Goal: Task Accomplishment & Management: Use online tool/utility

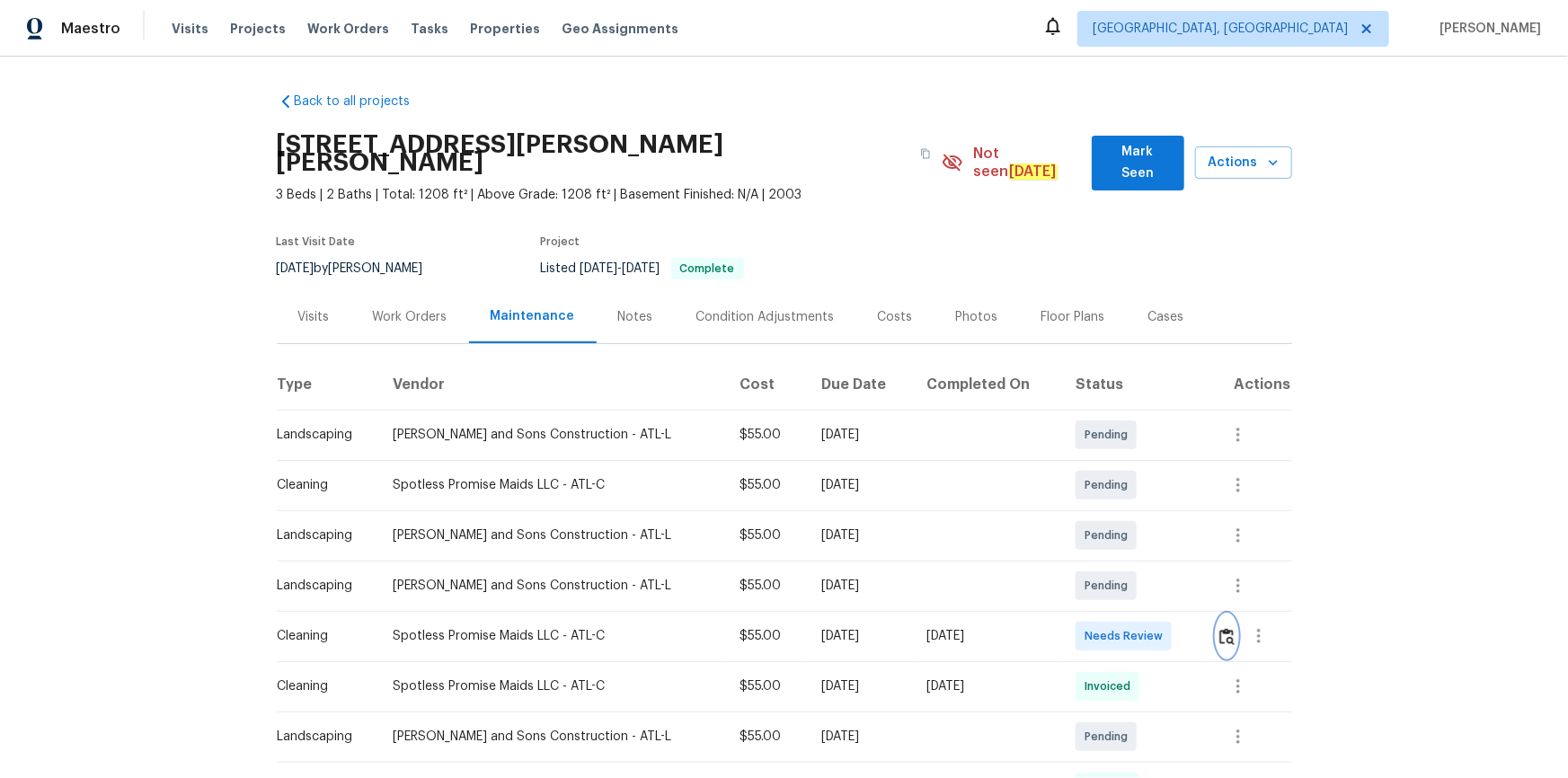
click at [1115, 524] on img "button" at bounding box center [1227, 637] width 16 height 18
click at [1115, 524] on button "button" at bounding box center [1226, 637] width 20 height 43
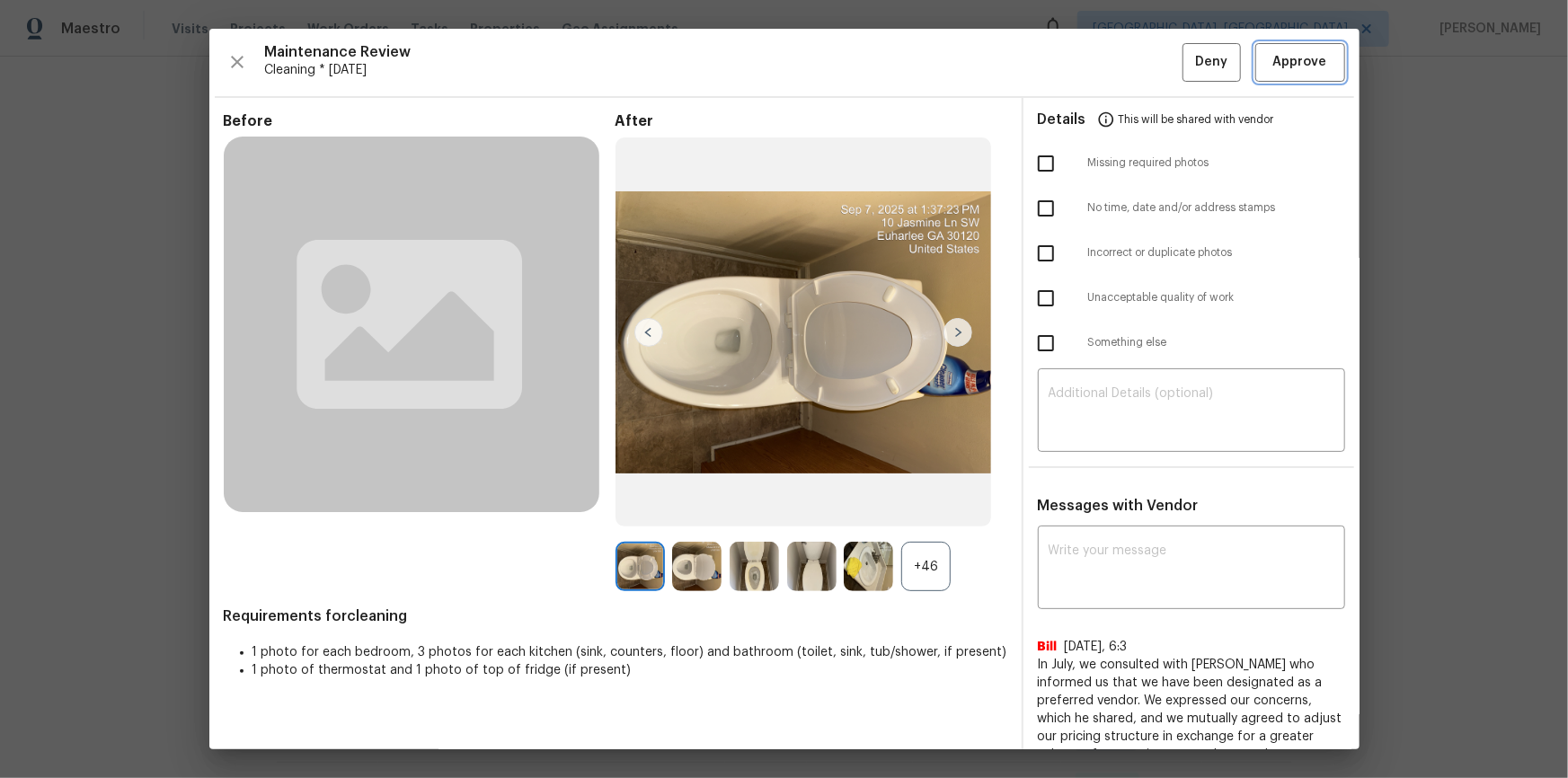
click at [1115, 61] on span "Approve" at bounding box center [1299, 62] width 54 height 22
click at [1115, 61] on div "Maintenance Review Cleaning * Thu, Sep 04 Deny" at bounding box center [784, 62] width 1122 height 39
